Goal: Information Seeking & Learning: Find specific fact

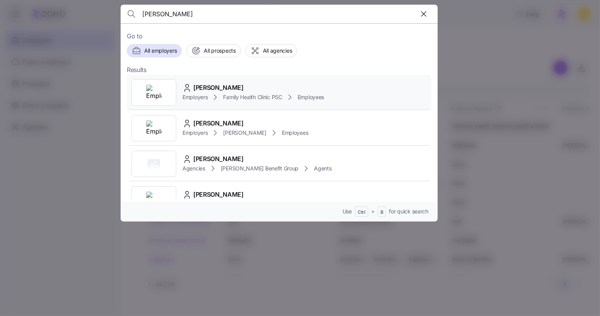
type input "[PERSON_NAME]"
click at [244, 84] on div "[PERSON_NAME]" at bounding box center [254, 88] width 142 height 10
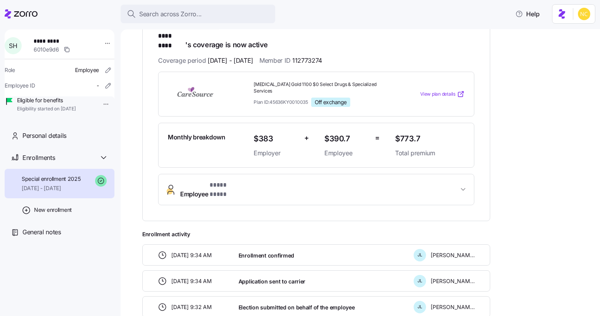
scroll to position [143, 0]
click at [241, 178] on button "Employee * **** **** *" at bounding box center [317, 189] width 316 height 31
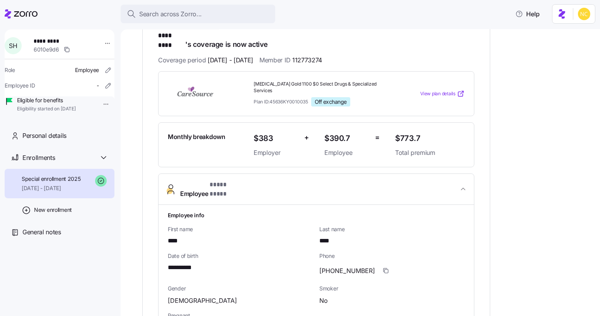
click at [241, 178] on button "Employee * **** **** *" at bounding box center [317, 189] width 316 height 31
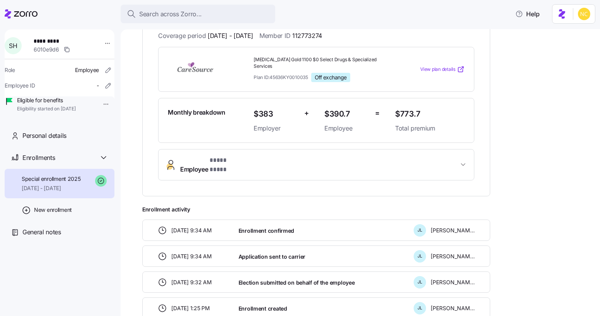
scroll to position [193, 0]
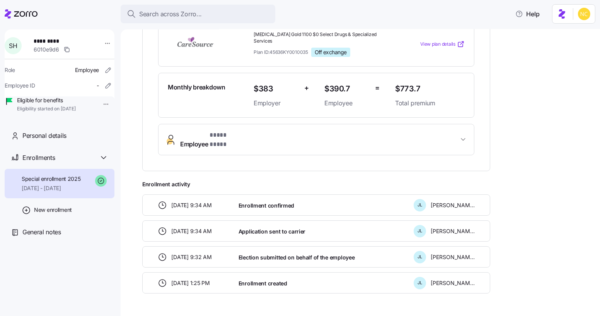
click at [233, 134] on div "**********" at bounding box center [316, 60] width 348 height 221
click at [234, 130] on button "Employee * **** **** *" at bounding box center [317, 139] width 316 height 31
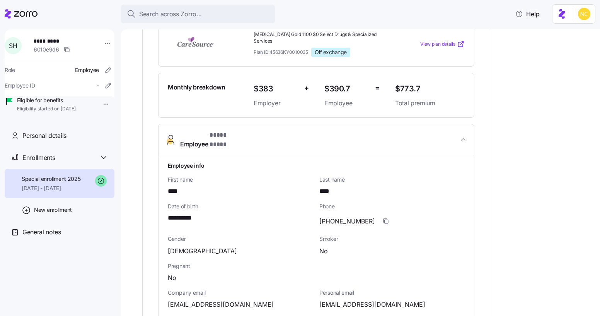
click at [237, 129] on button "Employee * **** **** *" at bounding box center [317, 139] width 316 height 31
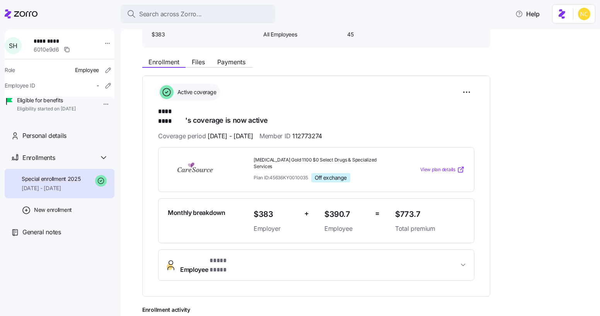
scroll to position [67, 0]
drag, startPoint x: 345, startPoint y: 129, endPoint x: 314, endPoint y: 130, distance: 30.6
click at [314, 132] on div "Coverage period [DATE] - [DATE] Member ID 112773274" at bounding box center [316, 137] width 316 height 10
copy span "112773274"
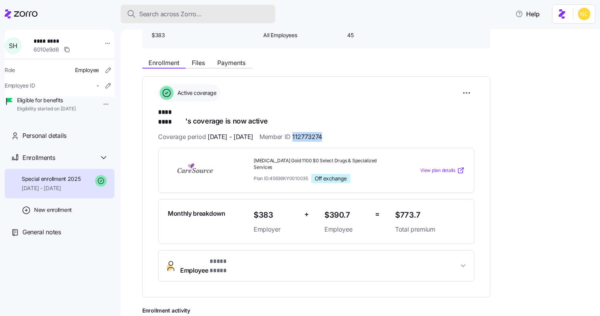
click at [198, 11] on span "Search across Zorro..." at bounding box center [170, 14] width 63 height 10
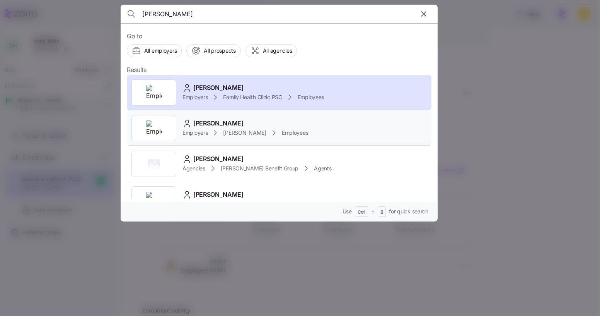
type input "[PERSON_NAME]"
click at [246, 116] on div "[PERSON_NAME] Employers [PERSON_NAME] Employees" at bounding box center [279, 128] width 305 height 36
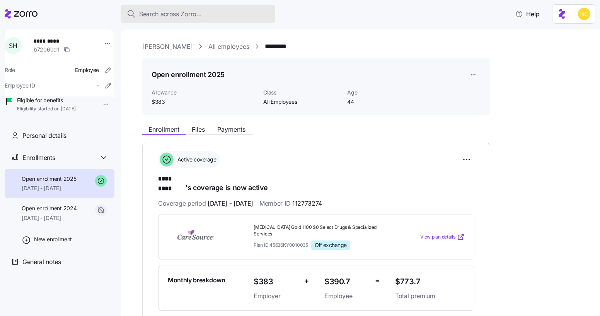
click at [205, 20] on button "Search across Zorro..." at bounding box center [198, 14] width 155 height 19
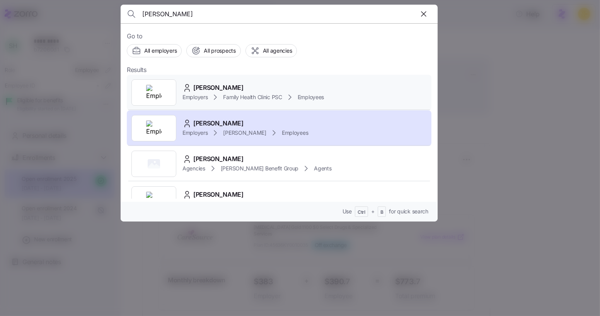
type input "[PERSON_NAME]"
click at [234, 84] on div "[PERSON_NAME]" at bounding box center [254, 88] width 142 height 10
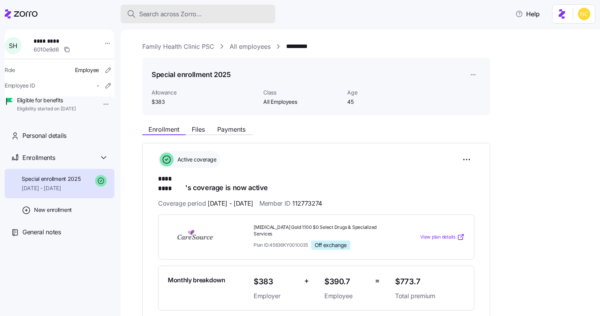
click at [214, 20] on button "Search across Zorro..." at bounding box center [198, 14] width 155 height 19
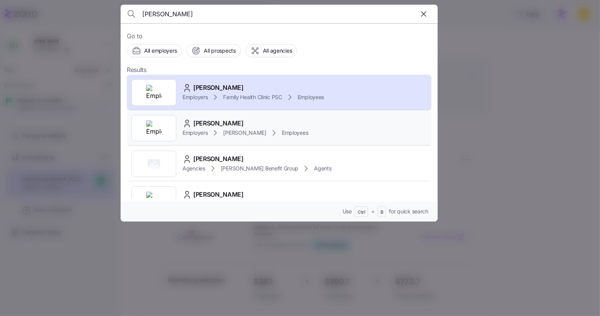
type input "[PERSON_NAME]"
click at [282, 130] on span "Employees" at bounding box center [295, 133] width 26 height 8
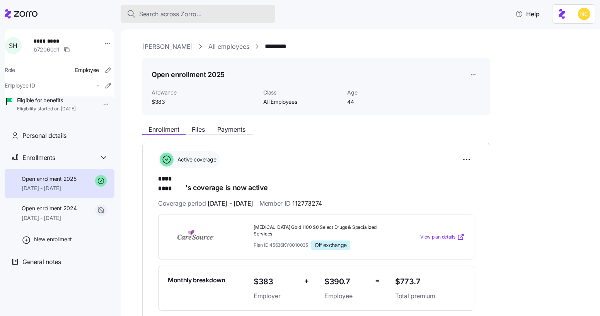
click at [204, 20] on button "Search across Zorro..." at bounding box center [198, 14] width 155 height 19
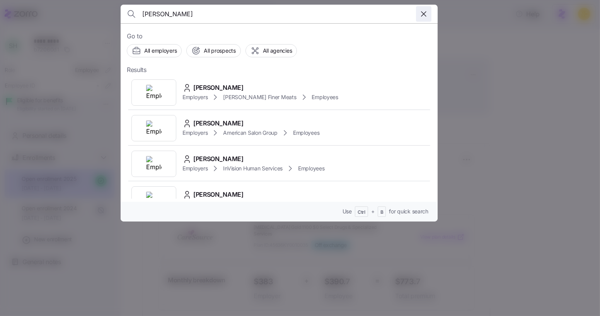
type input "[PERSON_NAME]"
click at [420, 16] on icon "button" at bounding box center [423, 13] width 9 height 9
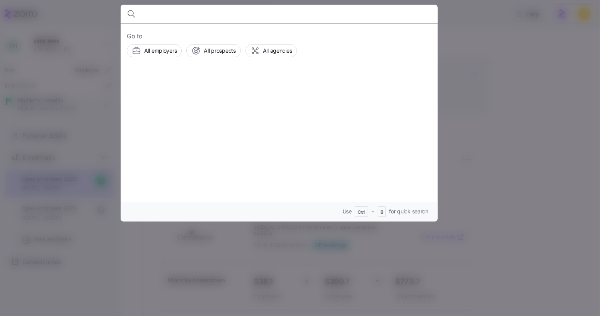
click at [460, 37] on div at bounding box center [300, 158] width 600 height 316
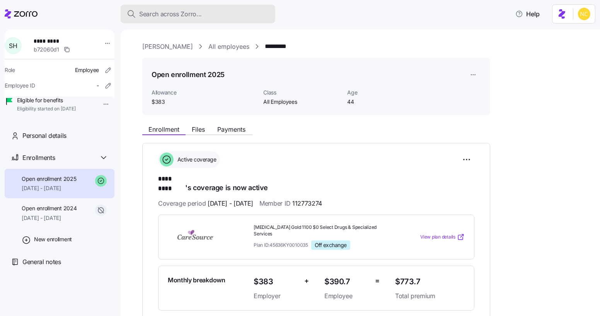
click at [260, 5] on button "Search across Zorro..." at bounding box center [198, 14] width 155 height 19
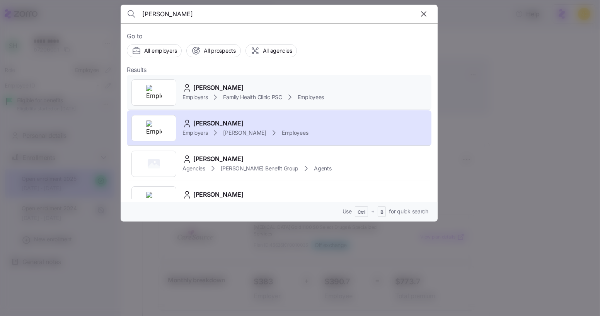
type input "[PERSON_NAME]"
click at [227, 85] on div "[PERSON_NAME]" at bounding box center [254, 88] width 142 height 10
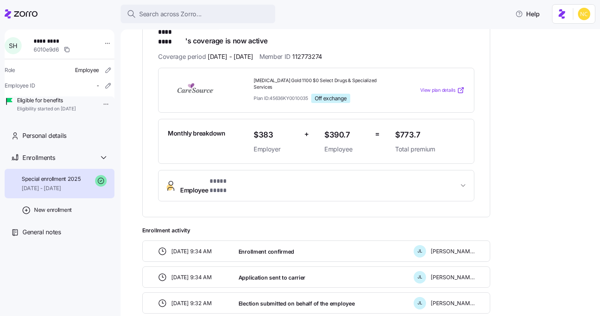
scroll to position [147, 0]
click at [225, 17] on div "Search across Zorro..." at bounding box center [198, 14] width 142 height 10
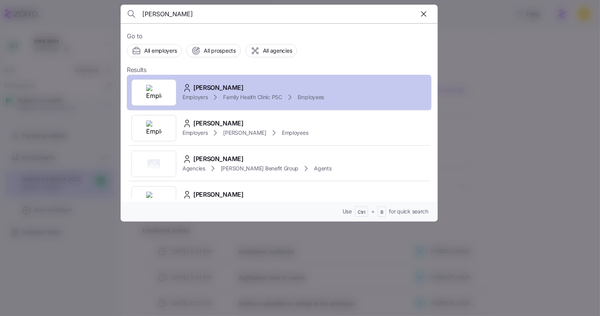
type input "[PERSON_NAME]"
click at [269, 90] on div "[PERSON_NAME]" at bounding box center [254, 88] width 142 height 10
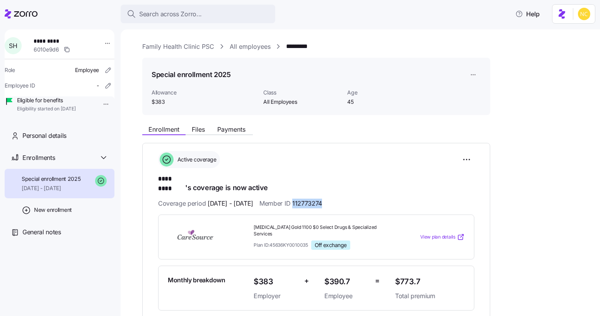
drag, startPoint x: 314, startPoint y: 197, endPoint x: 350, endPoint y: 199, distance: 35.2
click at [350, 199] on div "Coverage period [DATE] - [DATE] Member ID 112773274" at bounding box center [316, 203] width 316 height 10
copy span "112773274"
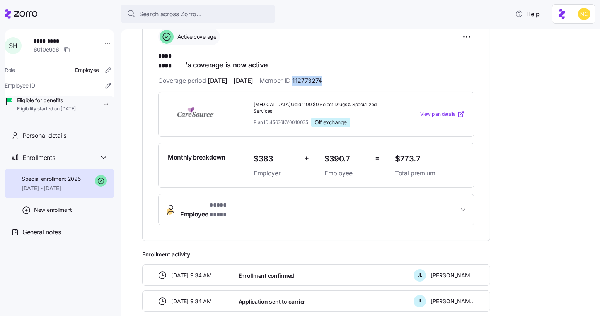
scroll to position [124, 0]
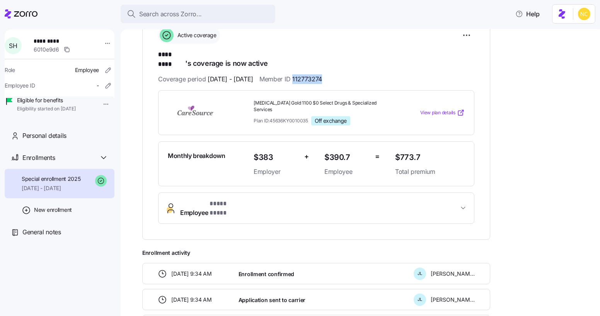
click at [233, 198] on button "Employee * **** **** *" at bounding box center [317, 208] width 316 height 31
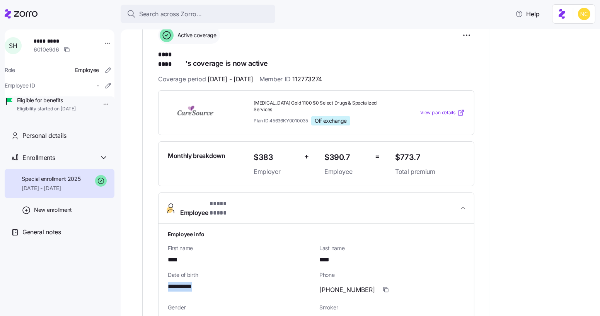
drag, startPoint x: 202, startPoint y: 267, endPoint x: 168, endPoint y: 263, distance: 34.6
click at [168, 282] on div "**********" at bounding box center [240, 287] width 145 height 10
copy span "**********"
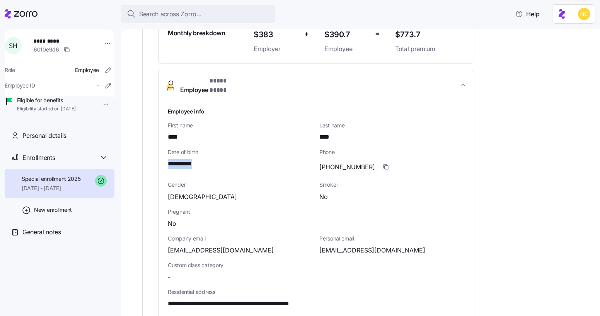
scroll to position [278, 0]
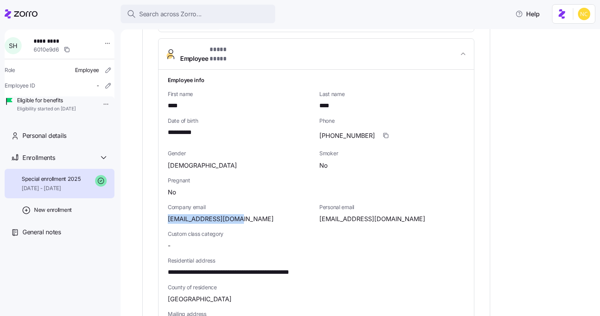
drag, startPoint x: 241, startPoint y: 196, endPoint x: 155, endPoint y: 190, distance: 85.3
click at [155, 190] on div "**********" at bounding box center [316, 172] width 348 height 615
copy span "[EMAIL_ADDRESS][DOMAIN_NAME]"
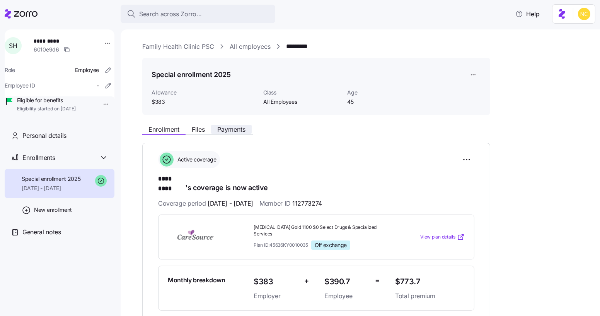
click at [226, 132] on span "Payments" at bounding box center [231, 129] width 28 height 6
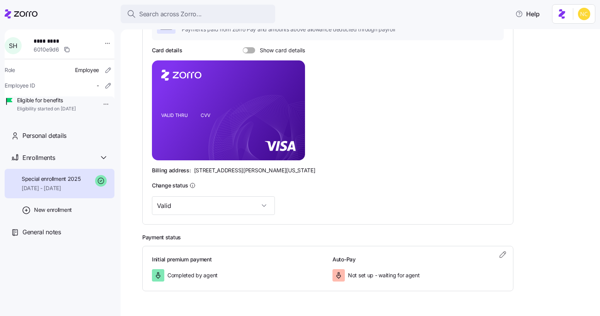
scroll to position [157, 0]
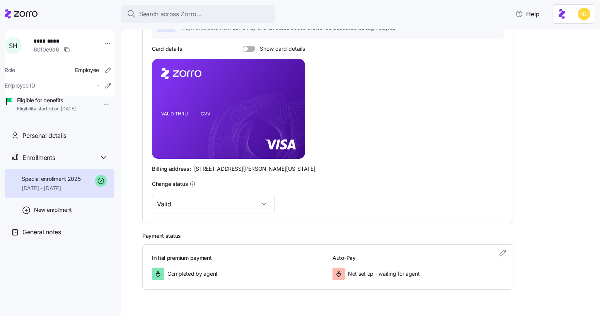
click at [248, 50] on span at bounding box center [252, 49] width 8 height 6
click at [243, 46] on input "Show card details" at bounding box center [243, 46] width 0 height 0
click at [290, 89] on rect at bounding box center [228, 109] width 153 height 100
click at [291, 91] on foreignobject at bounding box center [291, 95] width 9 height 9
click at [291, 93] on icon "copy-to-clipboard" at bounding box center [290, 94] width 7 height 7
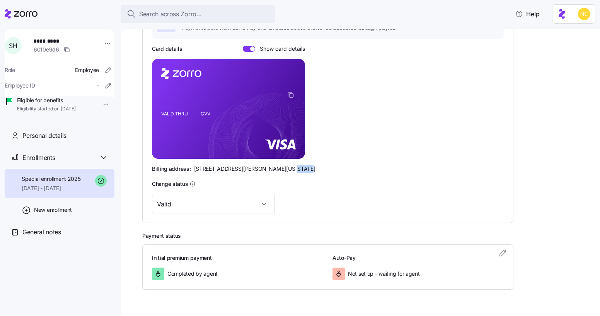
drag, startPoint x: 276, startPoint y: 166, endPoint x: 301, endPoint y: 169, distance: 24.9
click at [301, 169] on div "Billing address: 810 Sharon Drive, Westlake, Ohio 44145" at bounding box center [328, 169] width 352 height 8
copy span "44145"
